Goal: Register for event/course

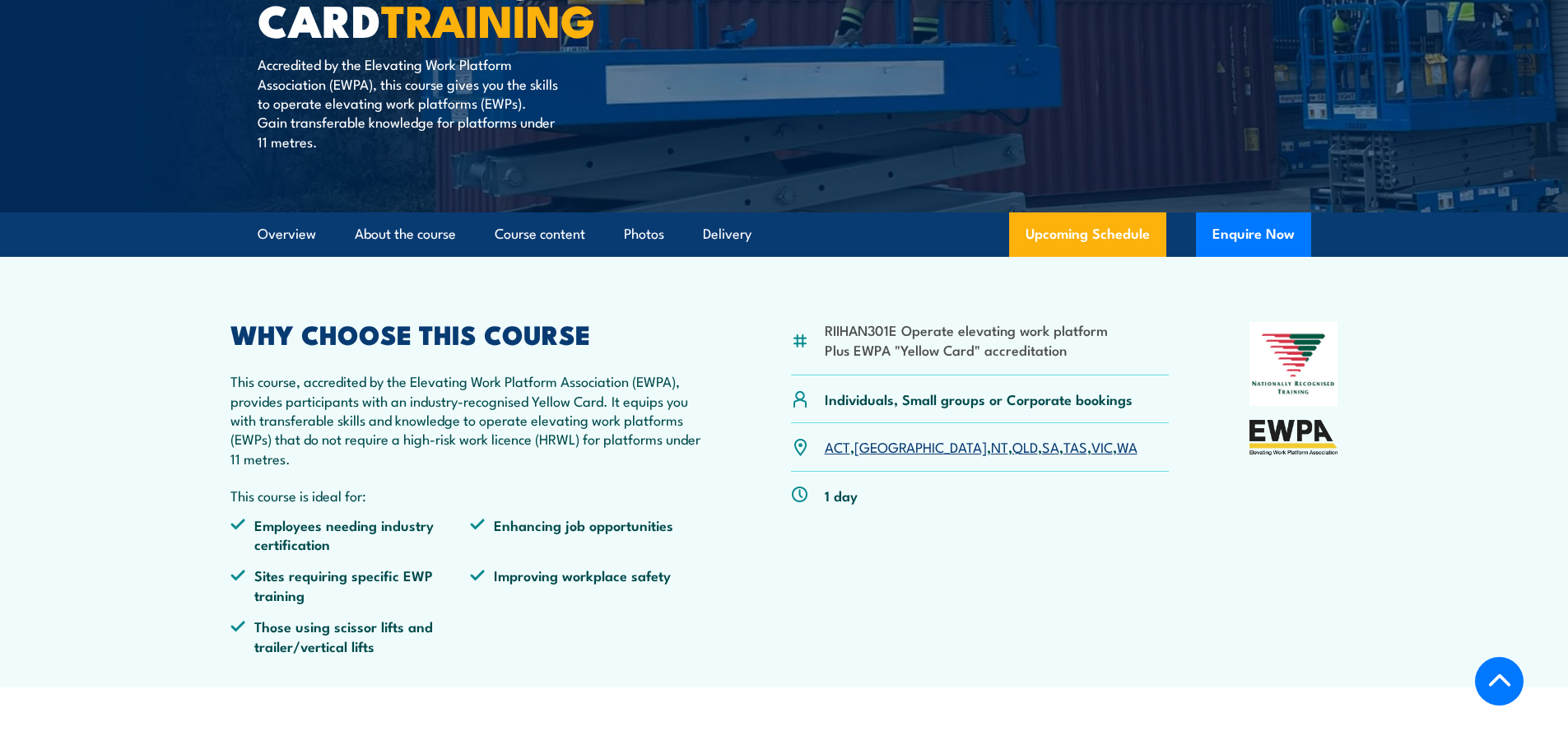
scroll to position [411, 0]
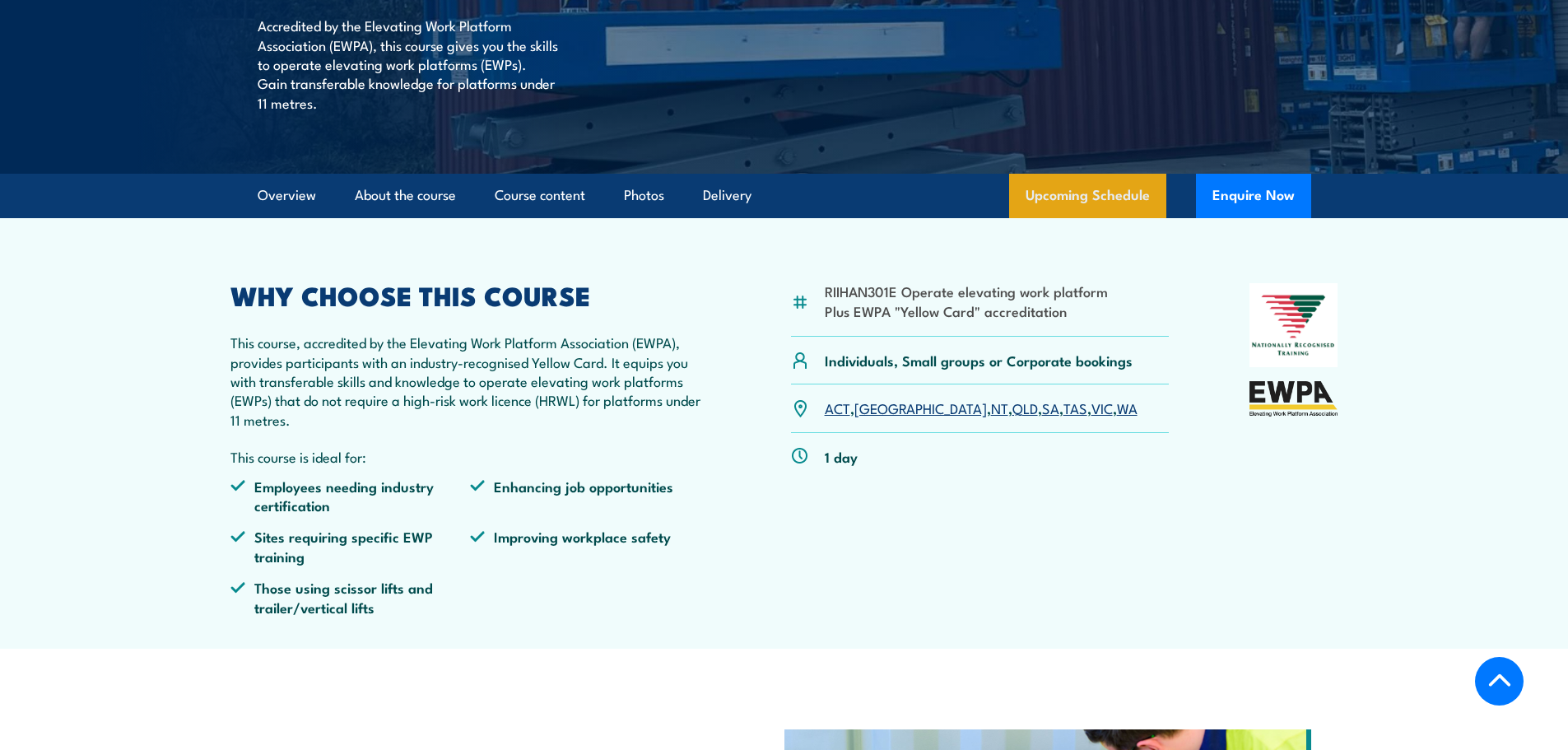
click at [1051, 189] on link "Upcoming Schedule" at bounding box center [1087, 195] width 158 height 44
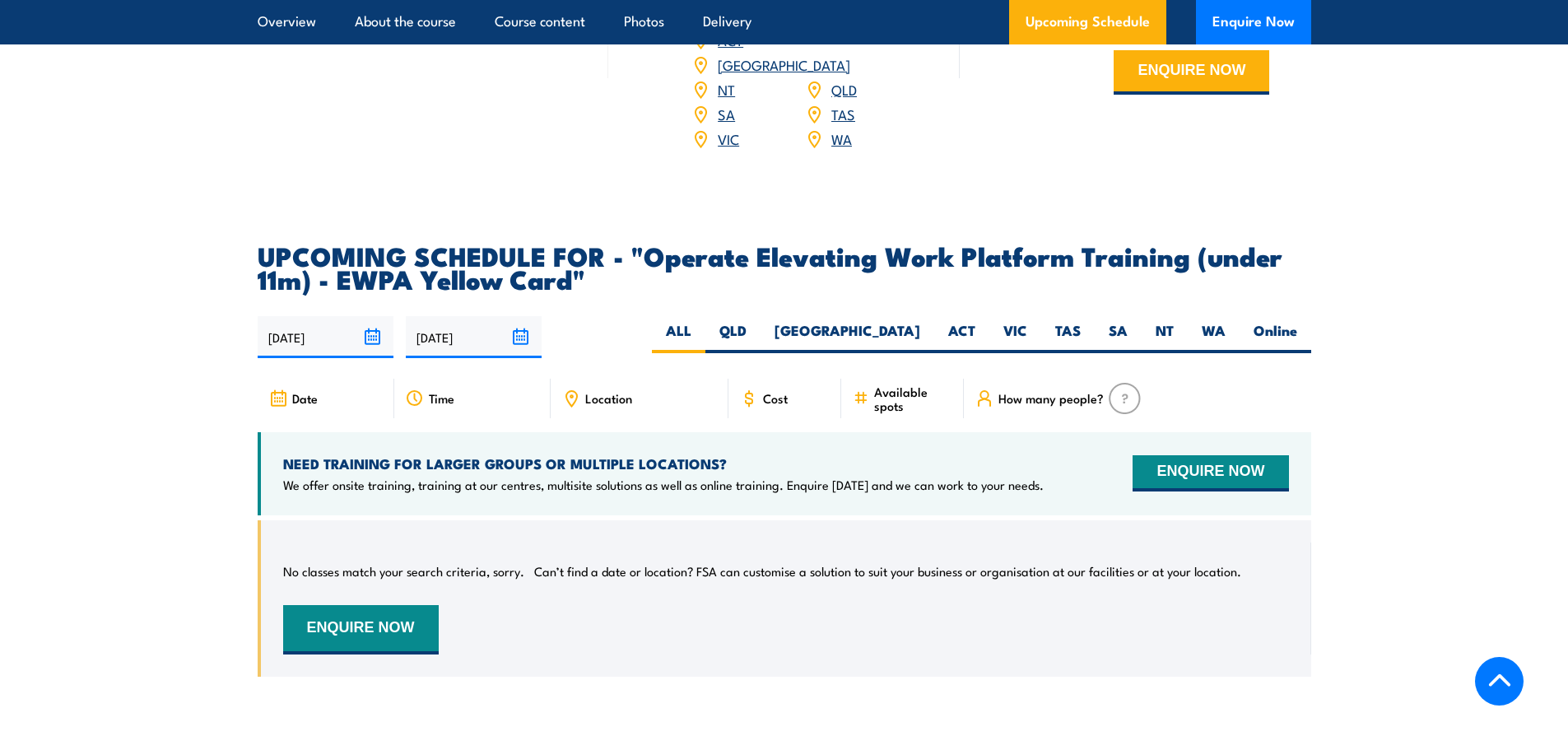
scroll to position [2421, 0]
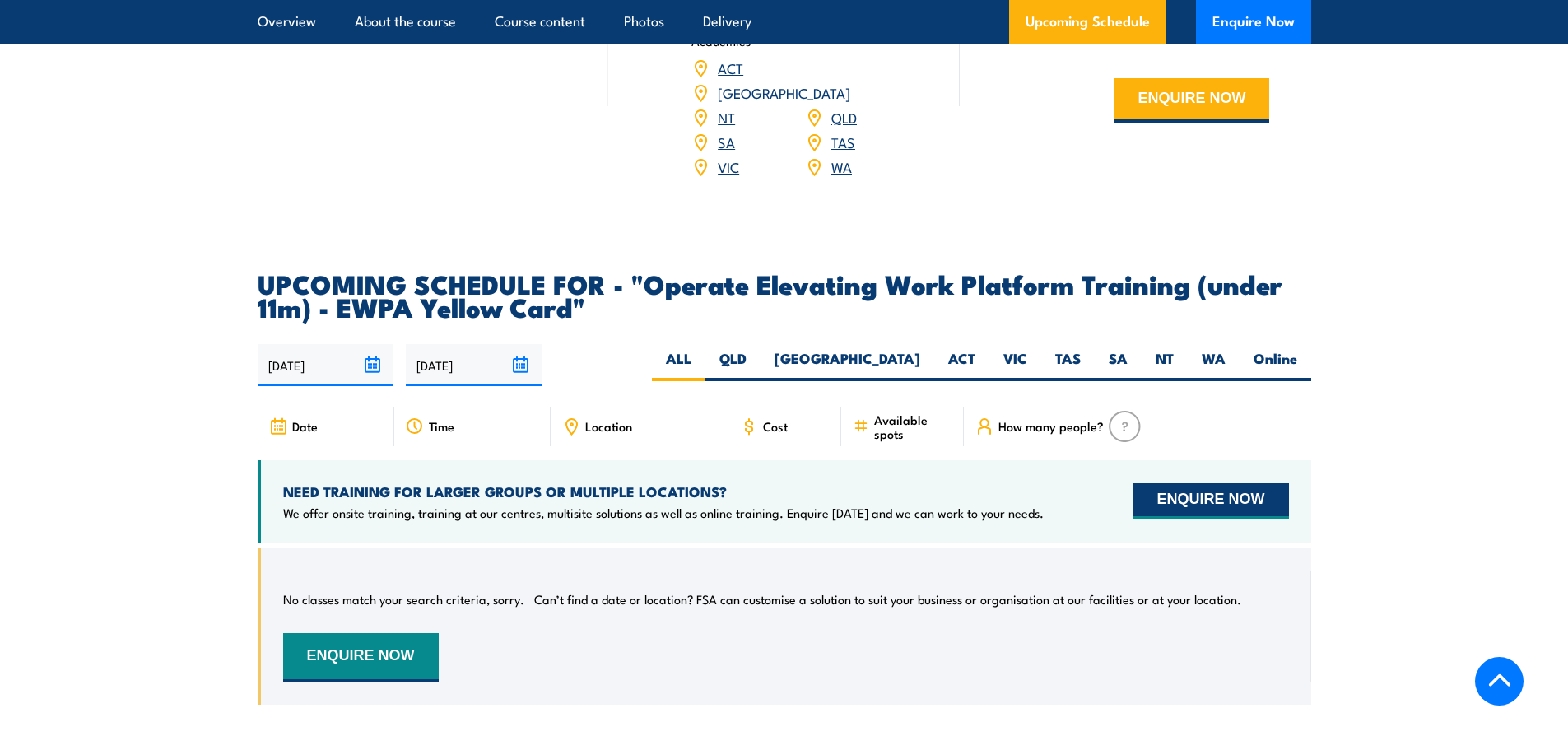
click at [1233, 483] on button "ENQUIRE NOW" at bounding box center [1210, 501] width 156 height 36
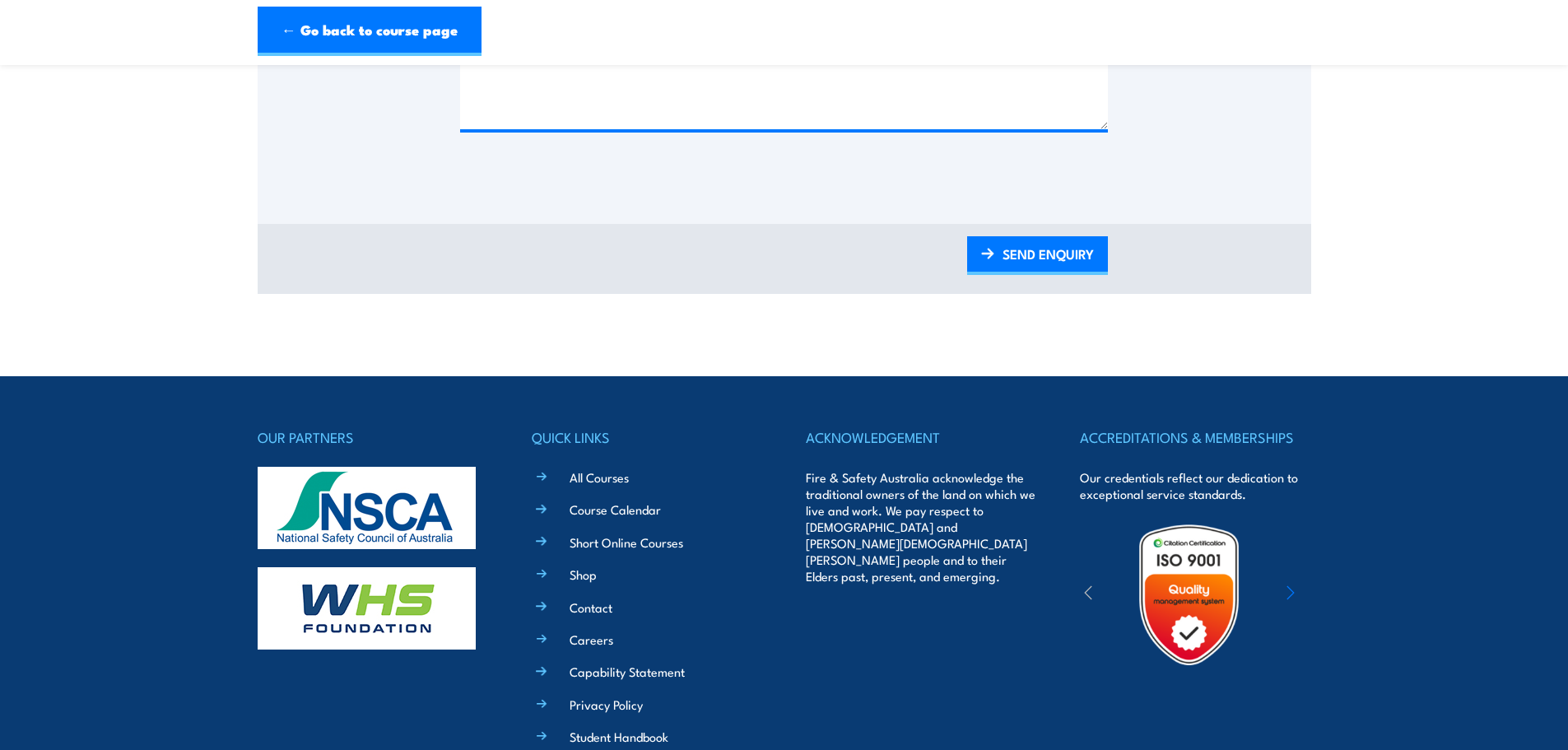
scroll to position [1055, 0]
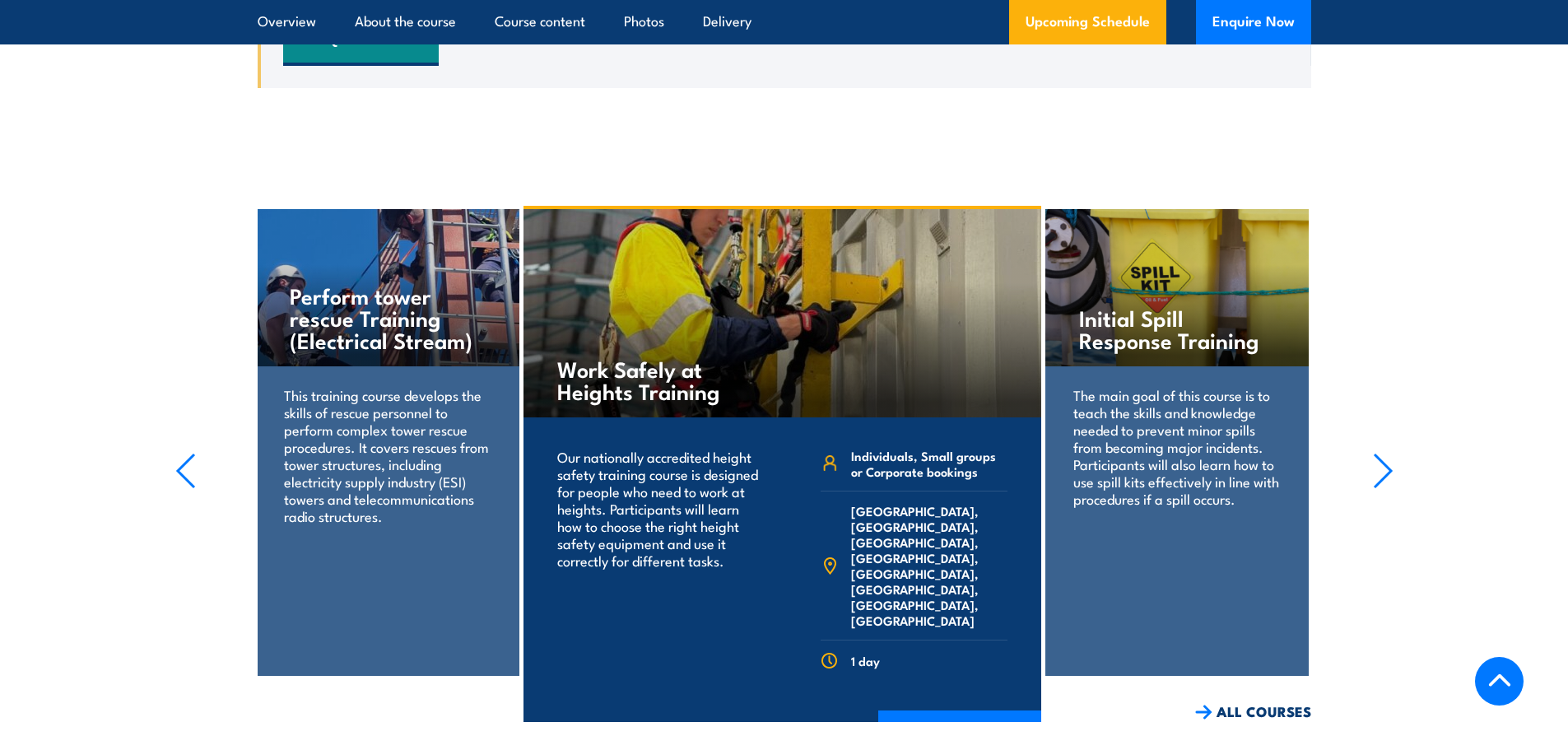
scroll to position [2996, 0]
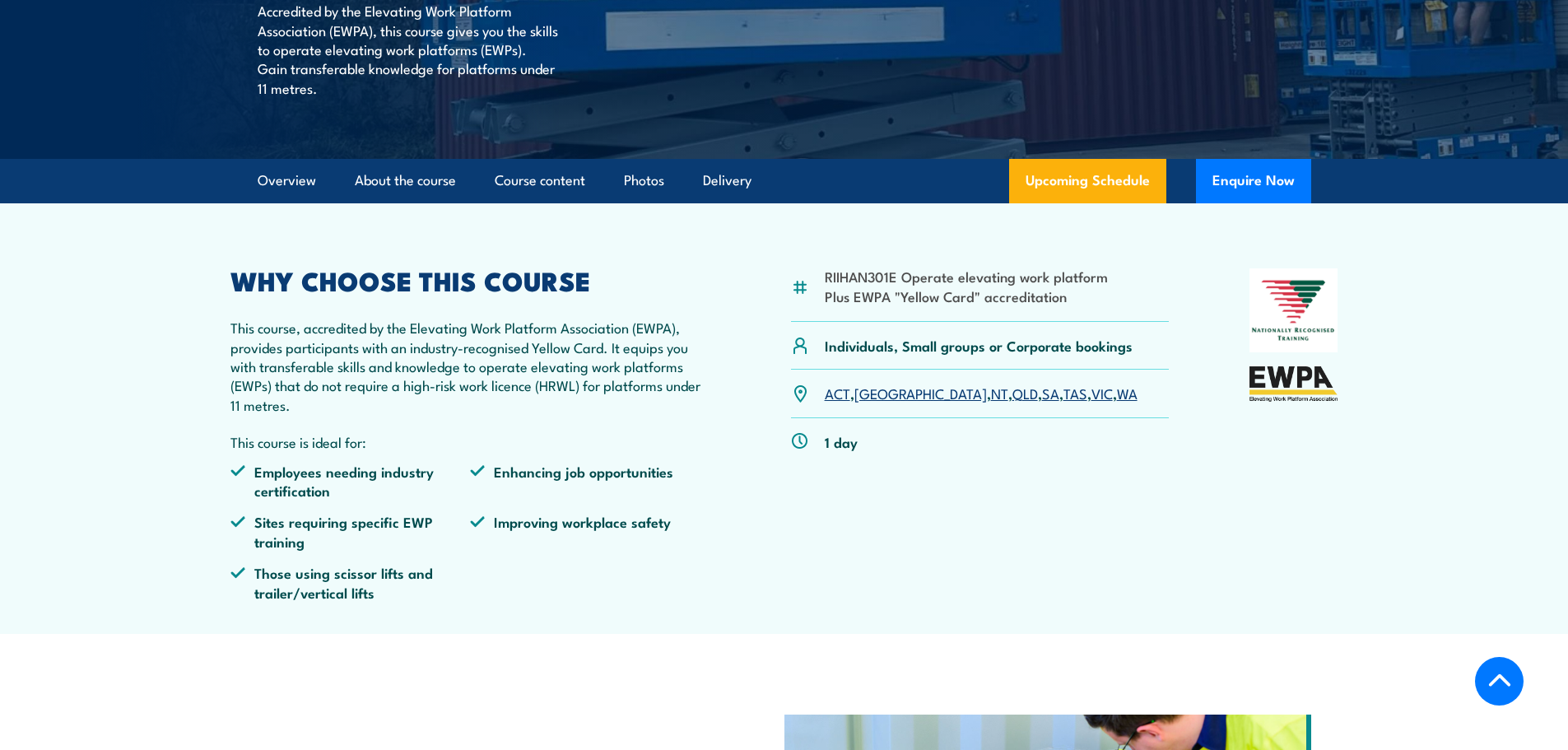
scroll to position [411, 0]
